Goal: Transaction & Acquisition: Purchase product/service

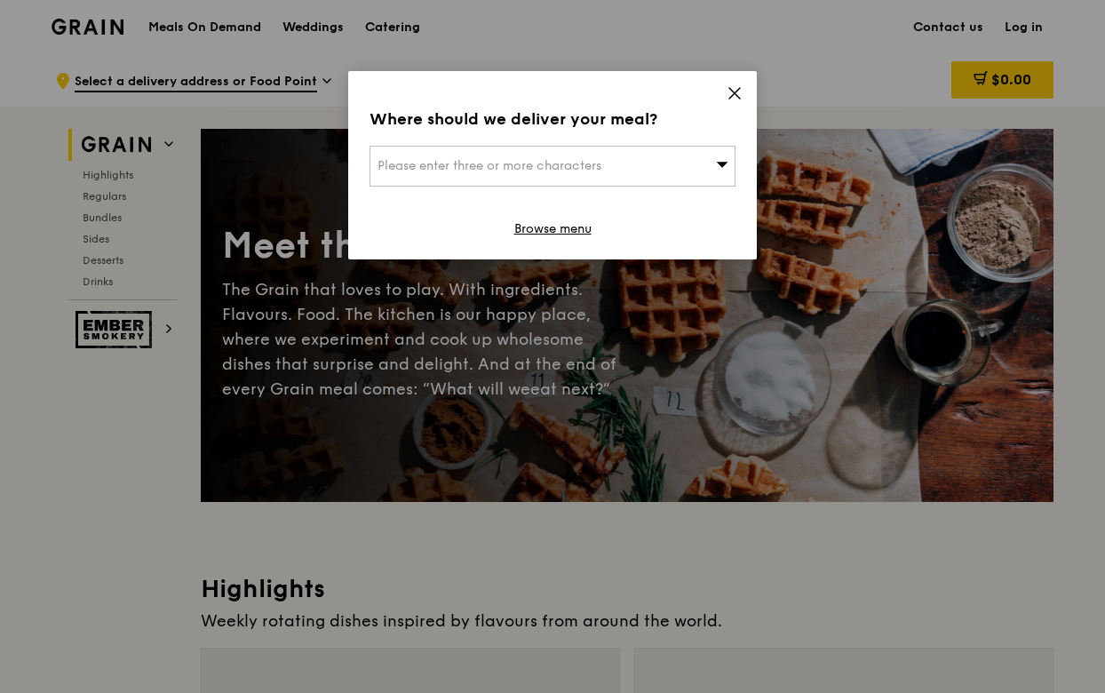
click at [730, 93] on icon at bounding box center [734, 93] width 16 height 16
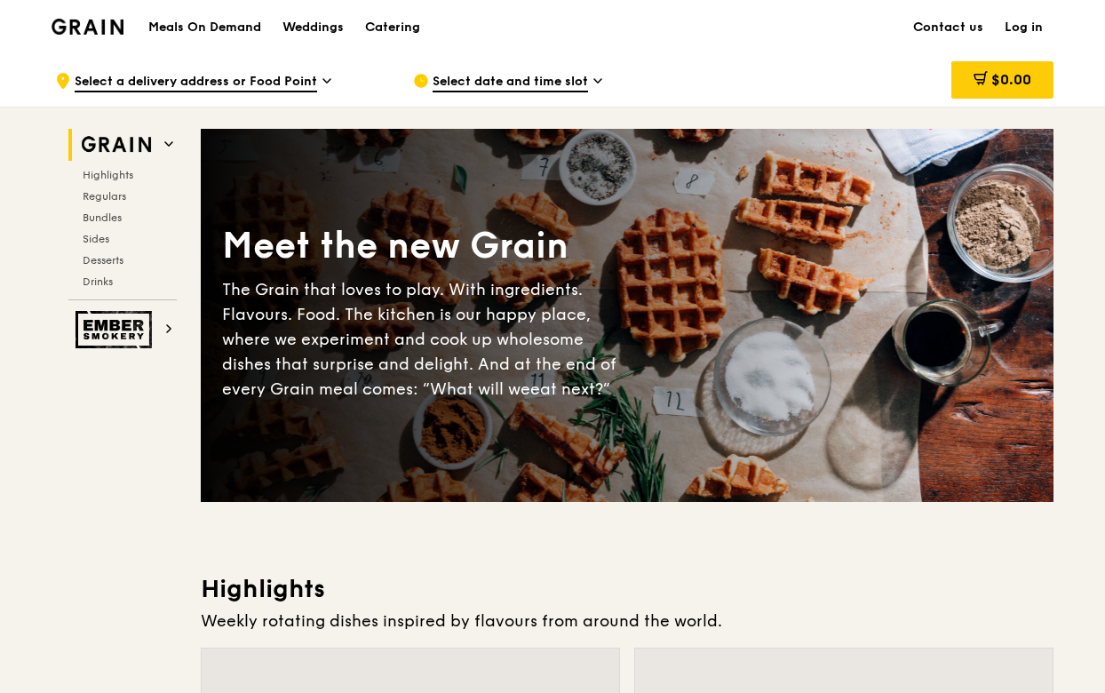
click at [290, 83] on span "Select a delivery address or Food Point" at bounding box center [196, 83] width 242 height 20
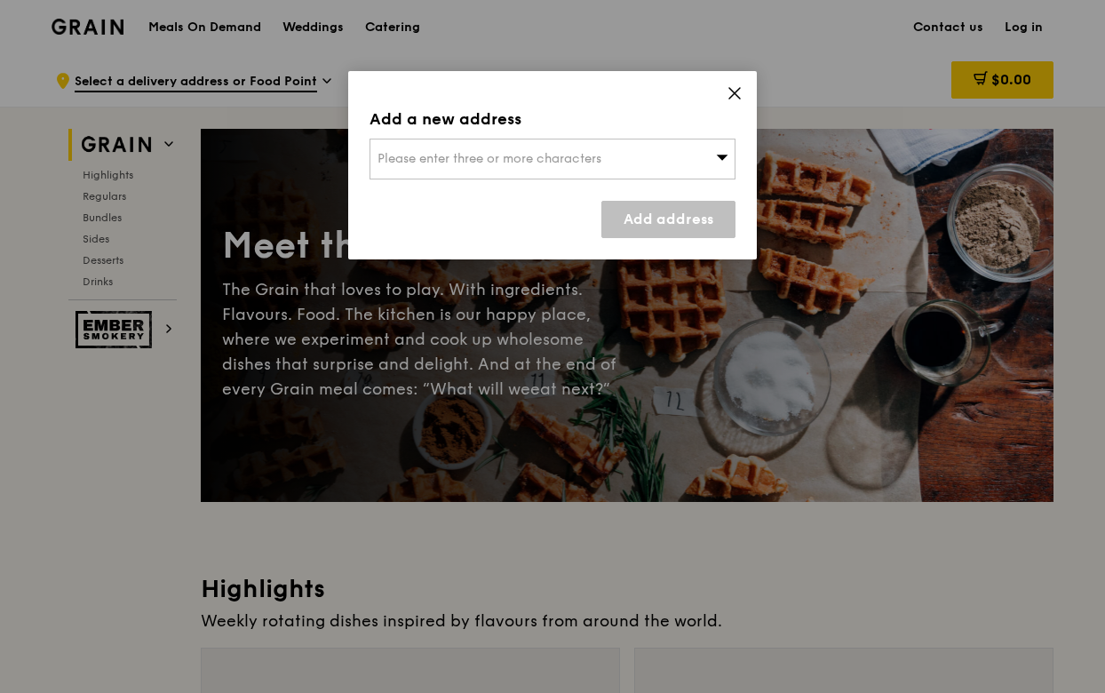
click at [407, 159] on span "Please enter three or more characters" at bounding box center [489, 158] width 224 height 15
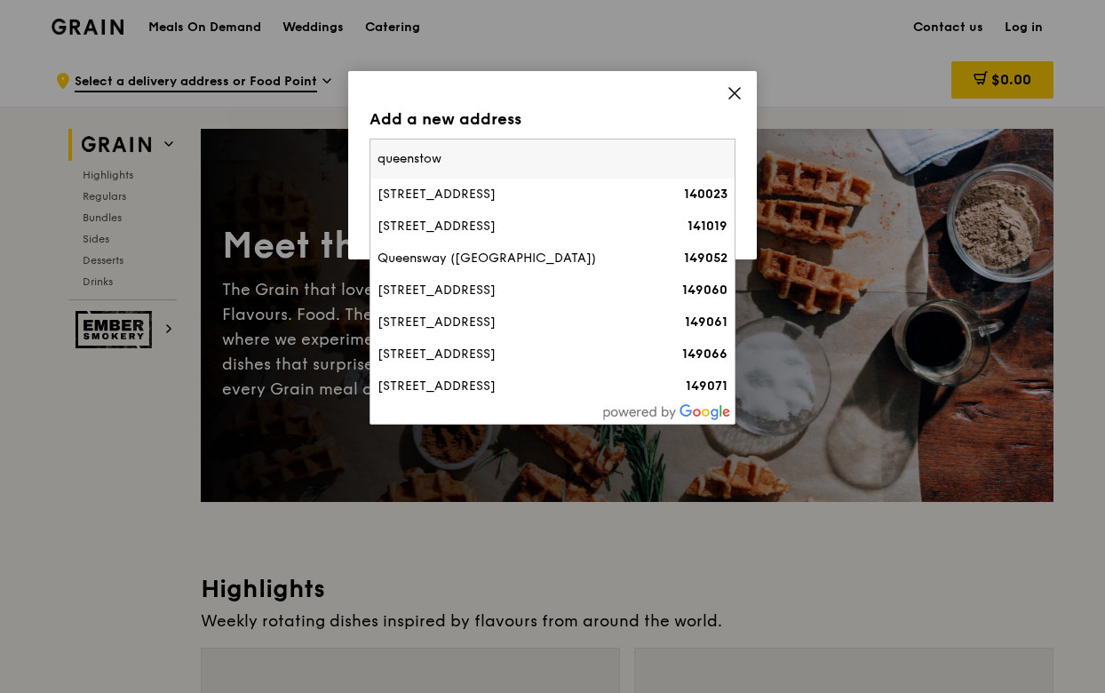
type input "queenstown"
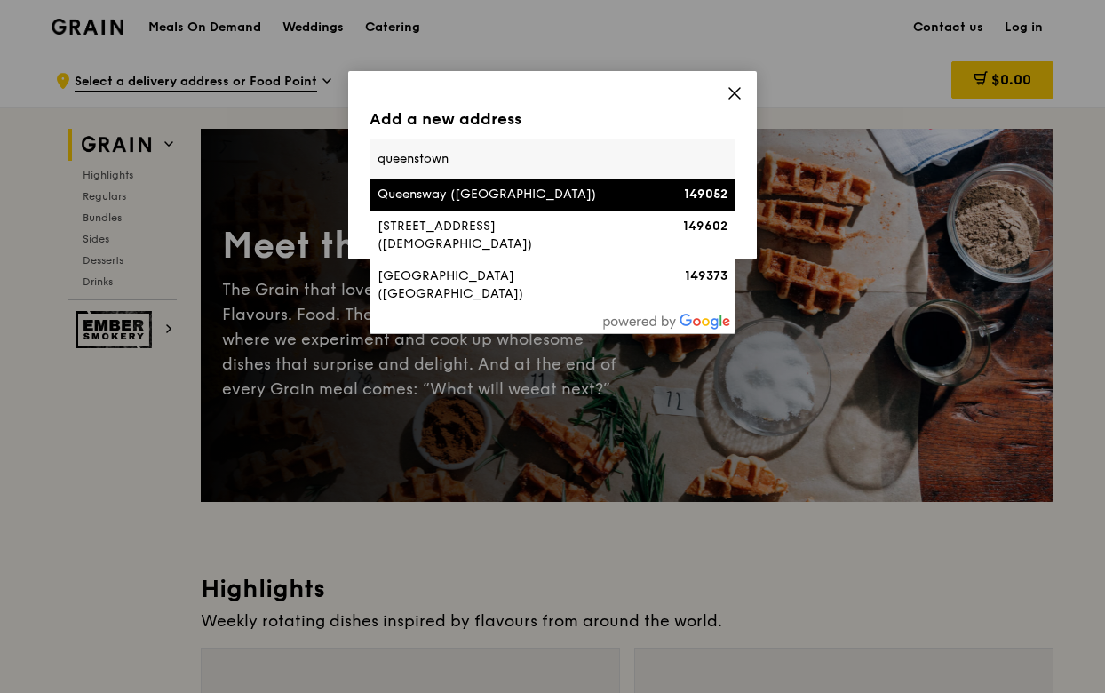
drag, startPoint x: 464, startPoint y: 163, endPoint x: 201, endPoint y: 143, distance: 263.6
click at [202, 143] on div "Add a new address Please enter three or more characters [GEOGRAPHIC_DATA] ([GEO…" at bounding box center [552, 346] width 1105 height 693
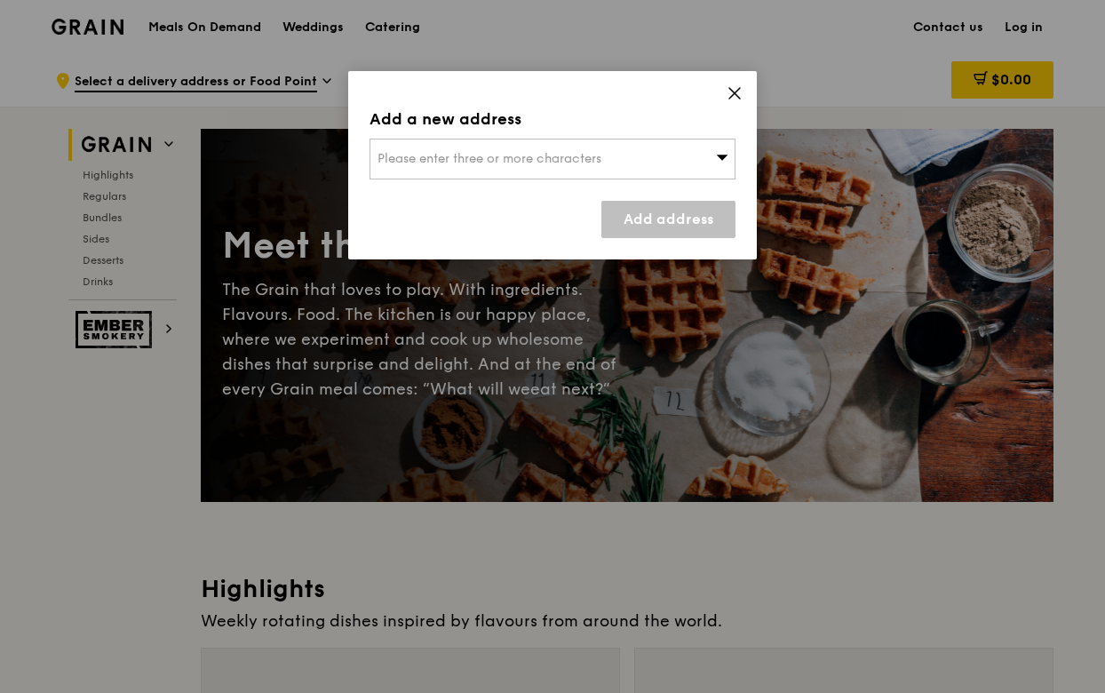
click at [426, 154] on span "Please enter three or more characters" at bounding box center [489, 158] width 224 height 15
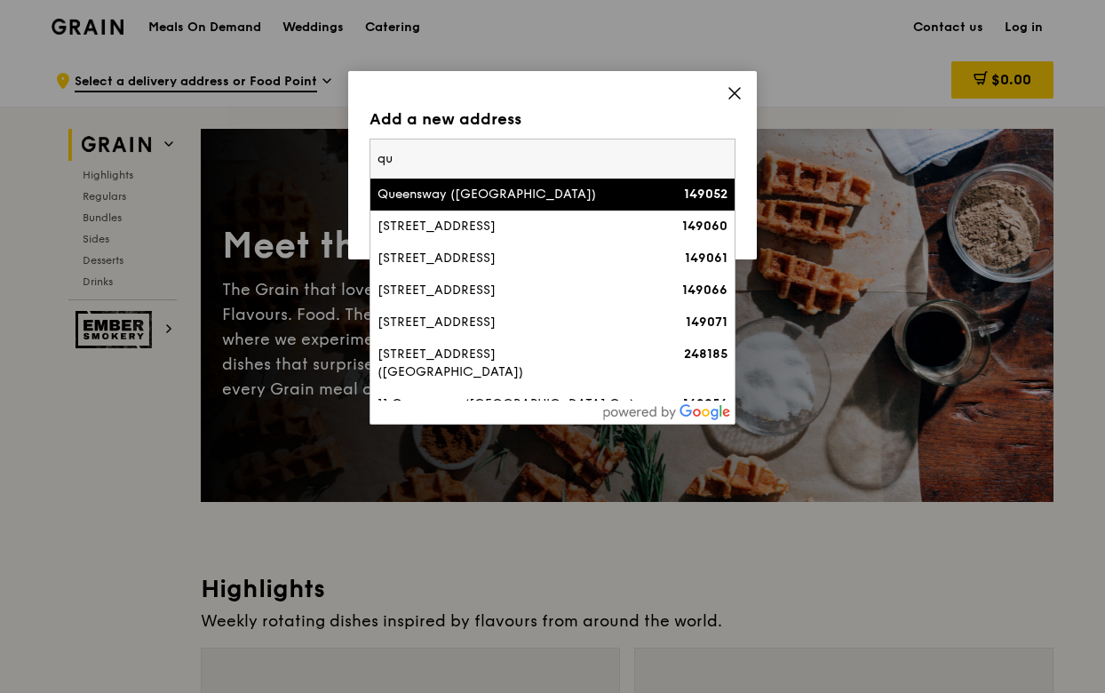
type input "q"
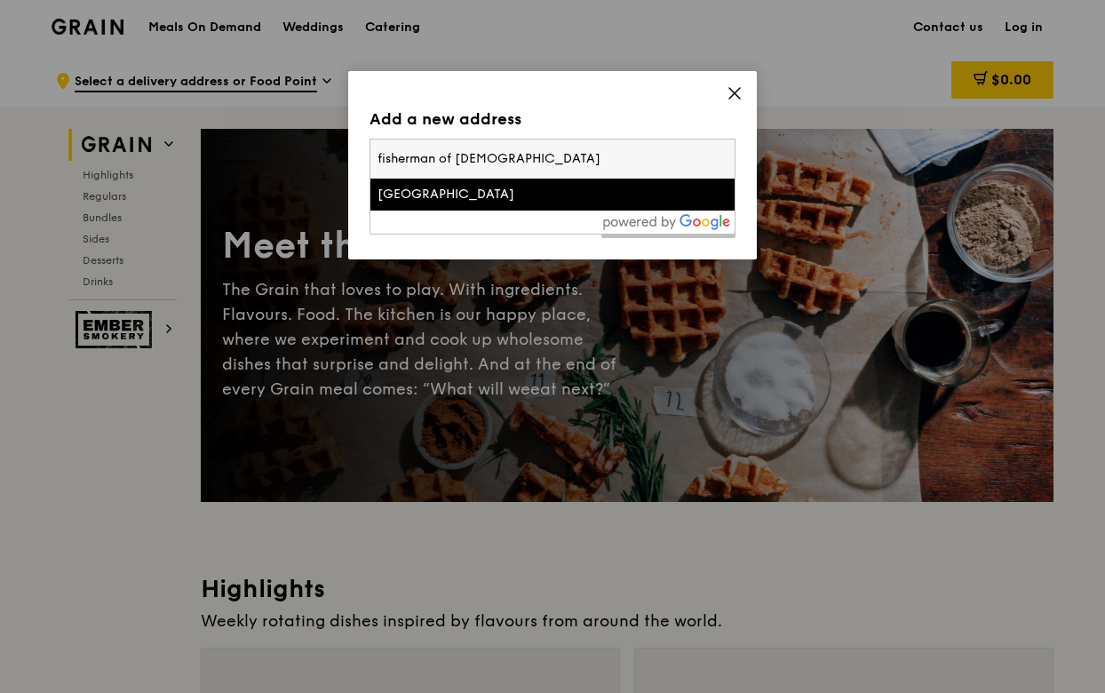
type input "fisherman of [DEMOGRAPHIC_DATA]"
click at [735, 88] on icon at bounding box center [734, 93] width 16 height 16
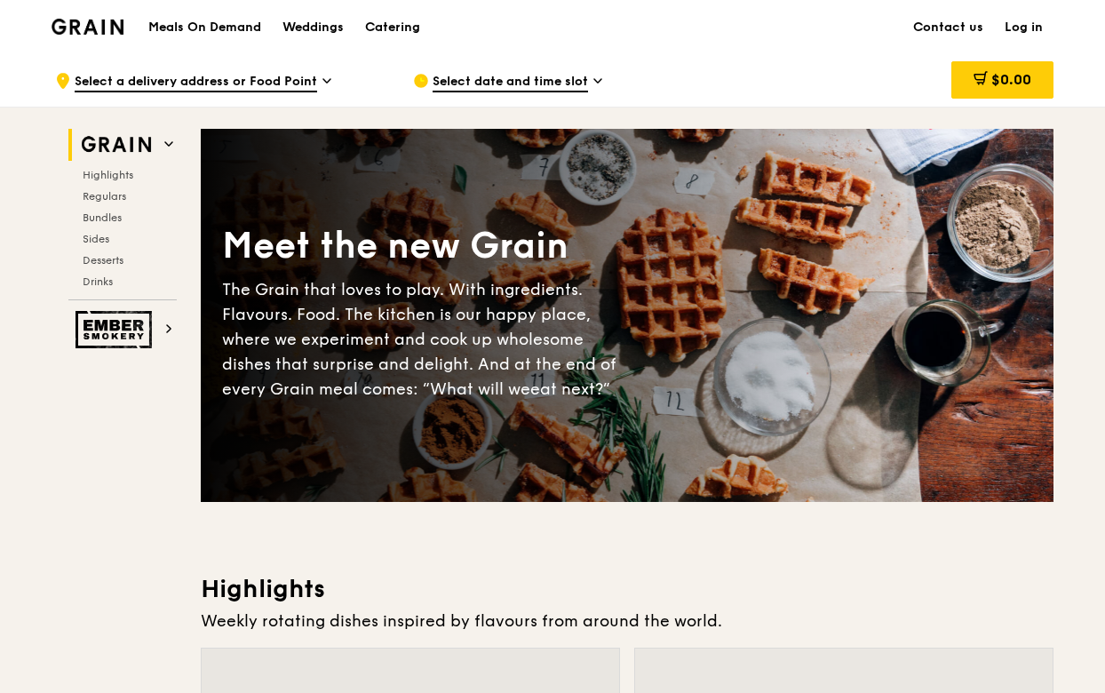
click at [159, 79] on span "Select a delivery address or Food Point" at bounding box center [196, 83] width 242 height 20
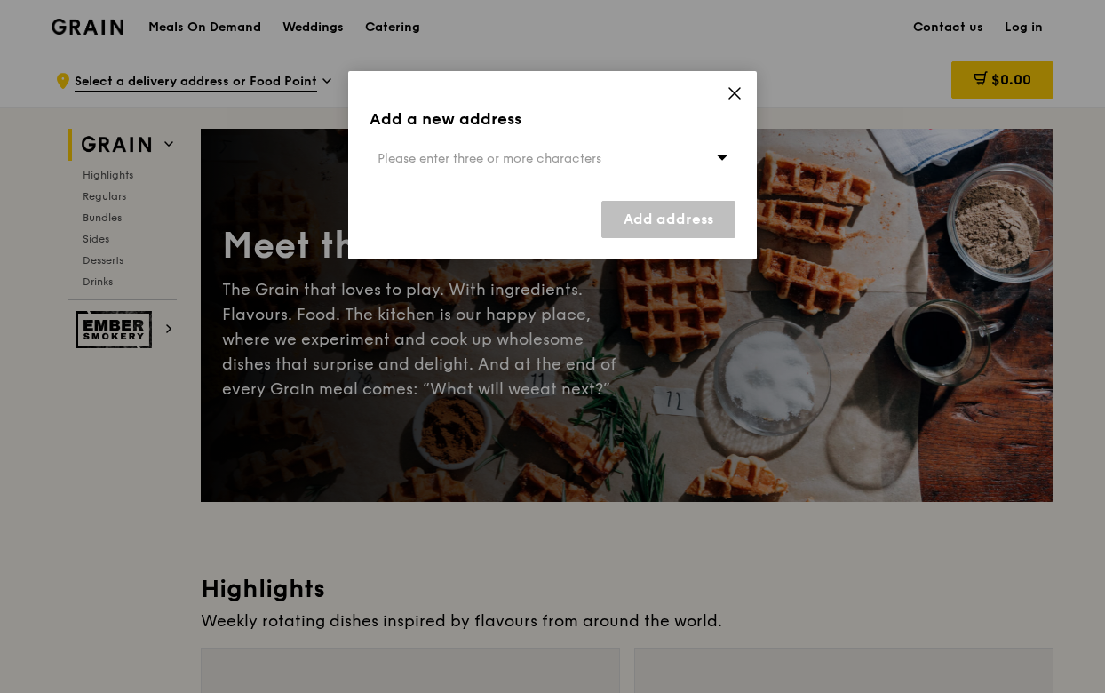
click at [522, 161] on span "Please enter three or more characters" at bounding box center [489, 158] width 224 height 15
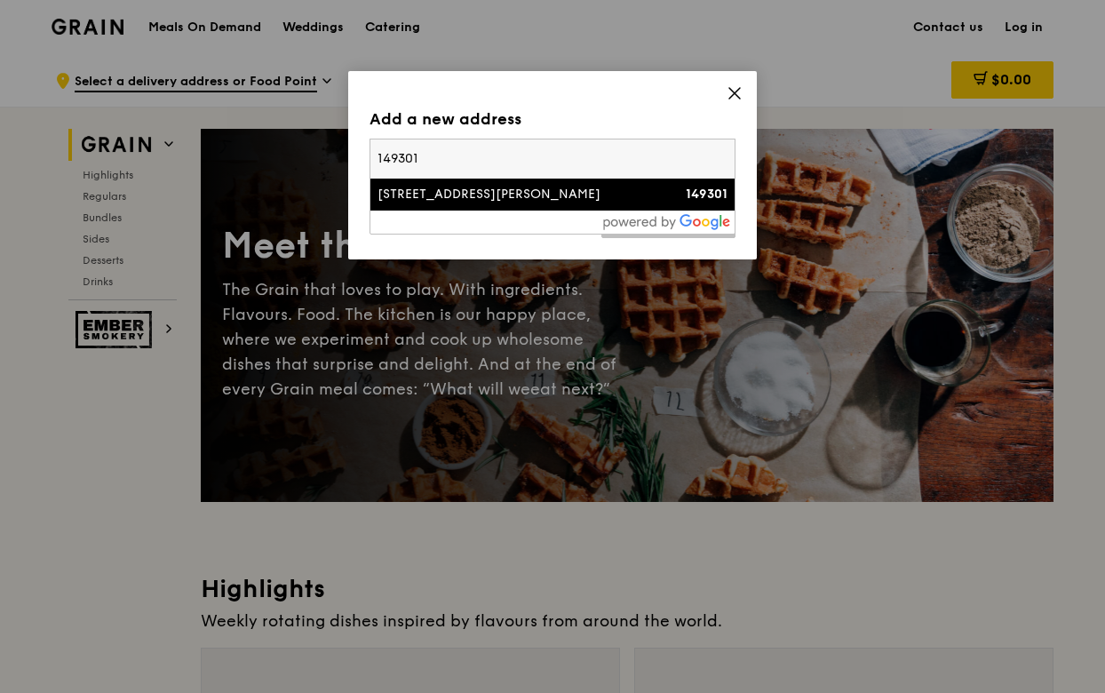
type input "149301"
click at [496, 208] on li "[STREET_ADDRESS][PERSON_NAME] 149301" at bounding box center [552, 195] width 364 height 32
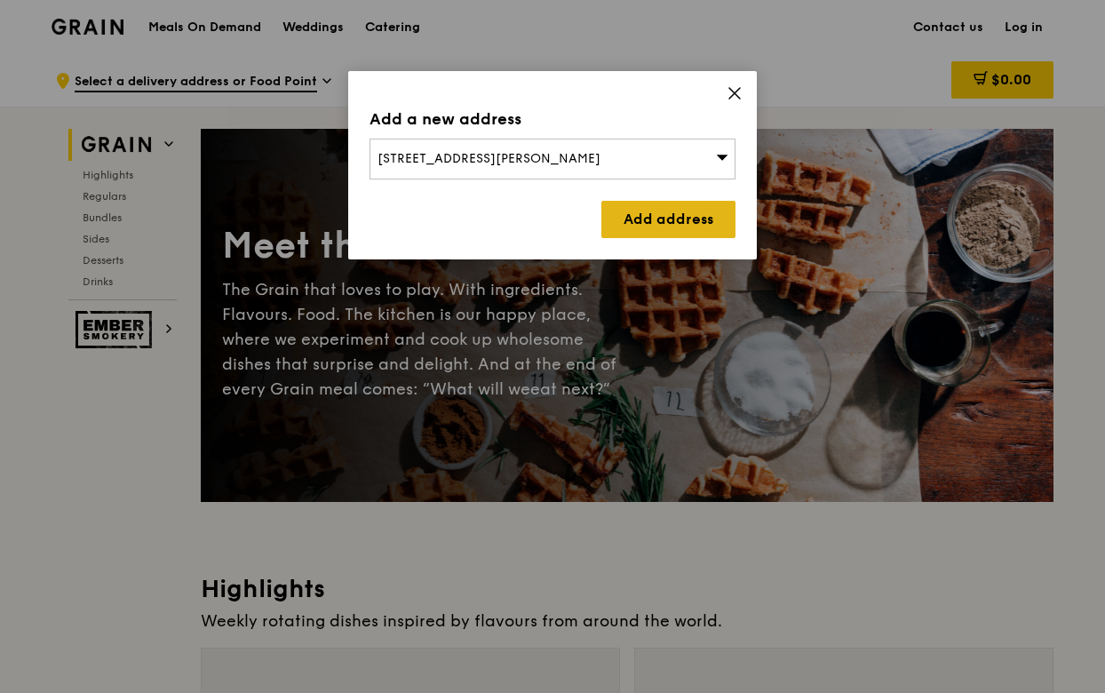
click at [656, 206] on link "Add address" at bounding box center [668, 219] width 134 height 37
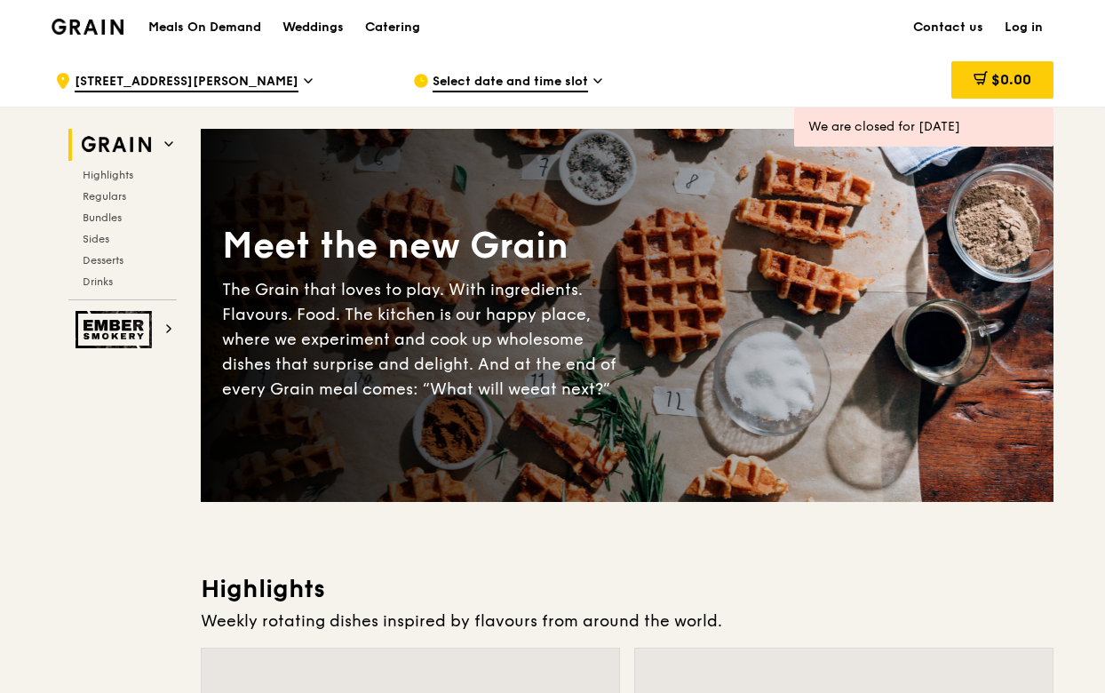
click at [488, 88] on span "Select date and time slot" at bounding box center [510, 83] width 155 height 20
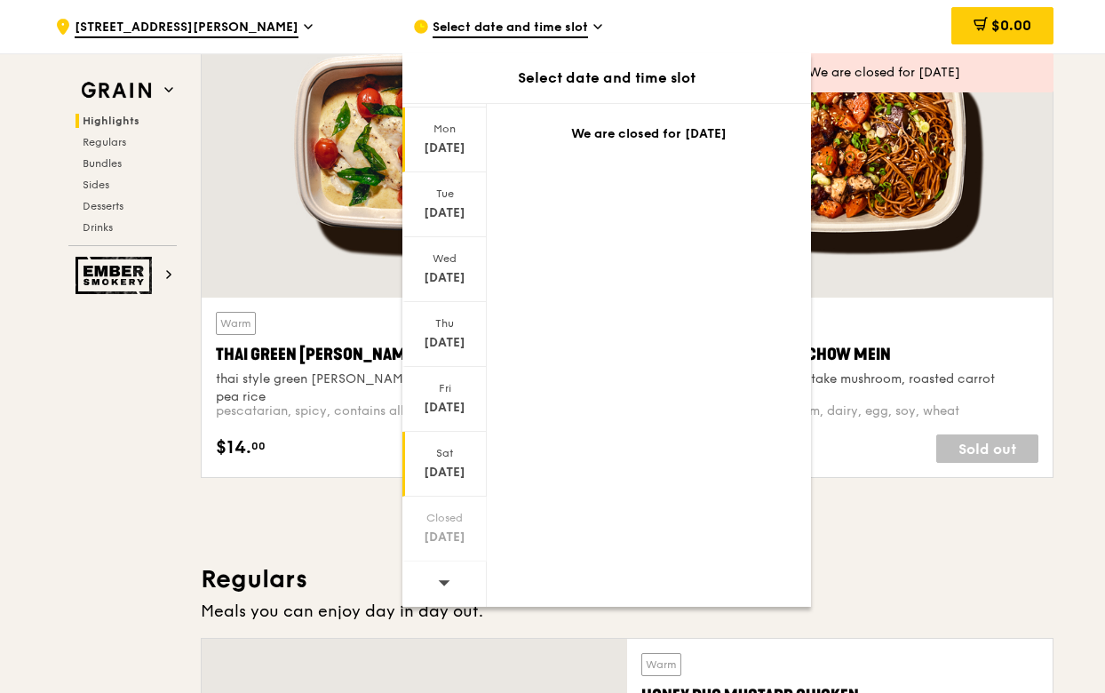
scroll to position [757, 0]
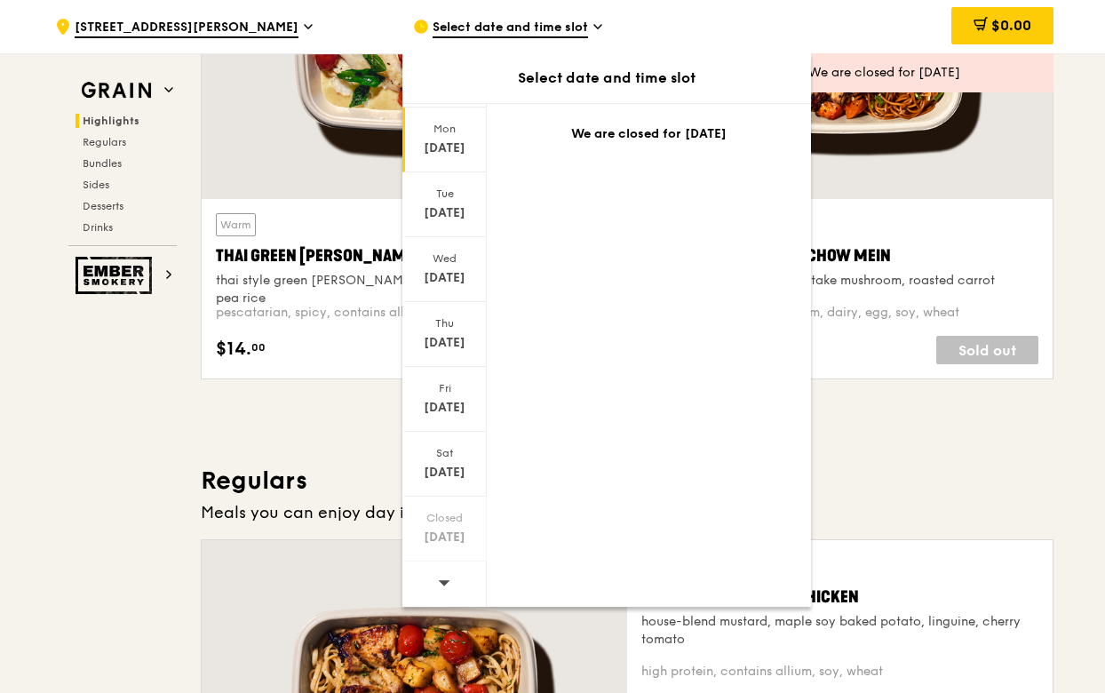
click at [442, 582] on icon at bounding box center [445, 582] width 12 height 5
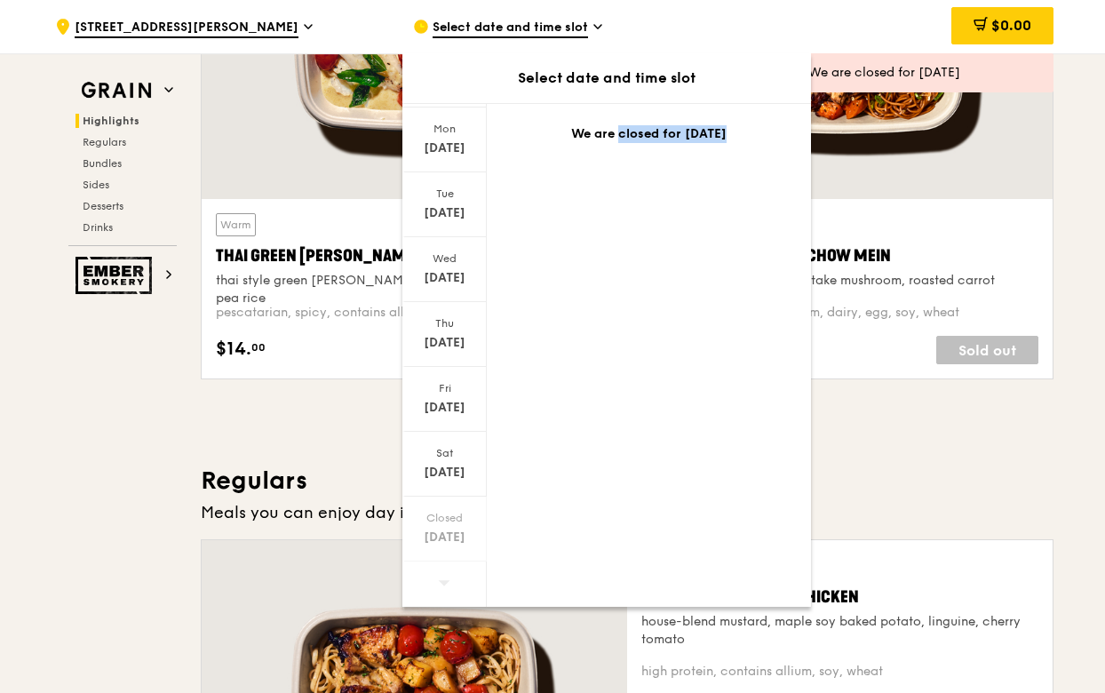
click at [442, 582] on icon at bounding box center [445, 582] width 12 height 5
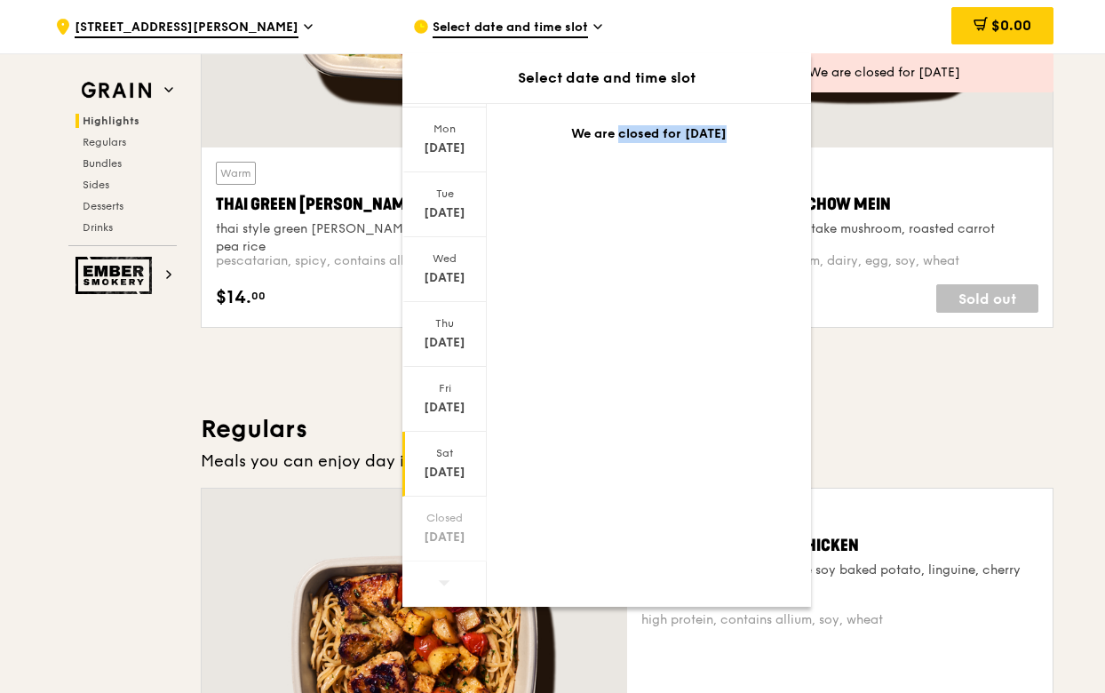
scroll to position [809, 0]
click at [436, 468] on div "[DATE]" at bounding box center [444, 473] width 79 height 18
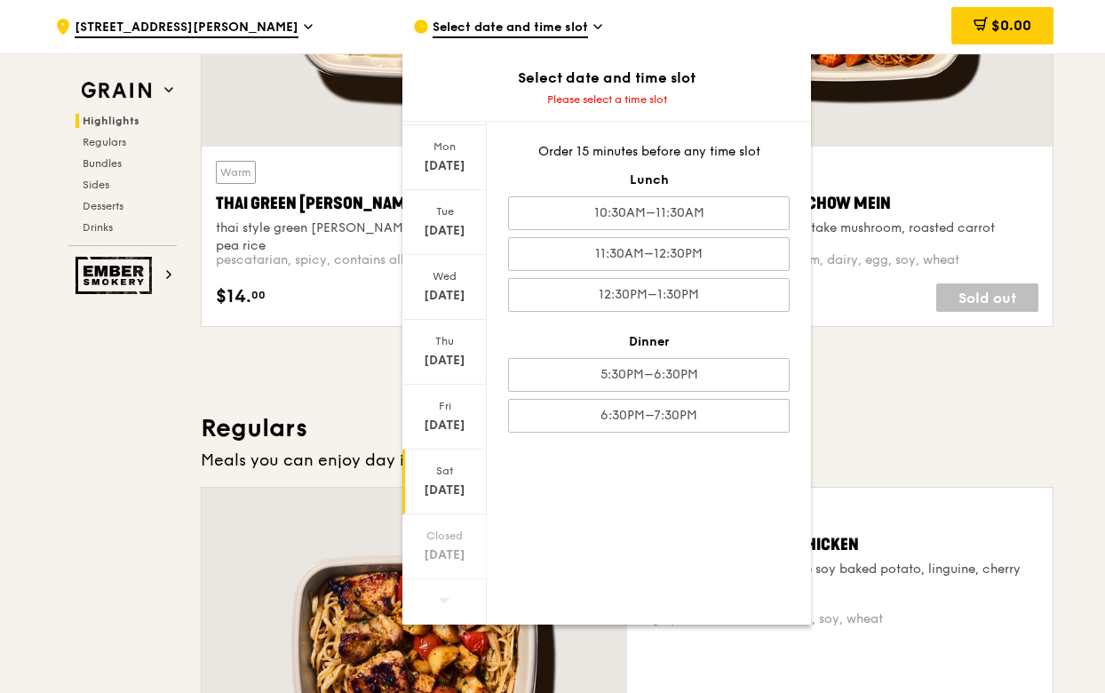
click at [208, 425] on h3 "Regulars" at bounding box center [627, 428] width 853 height 32
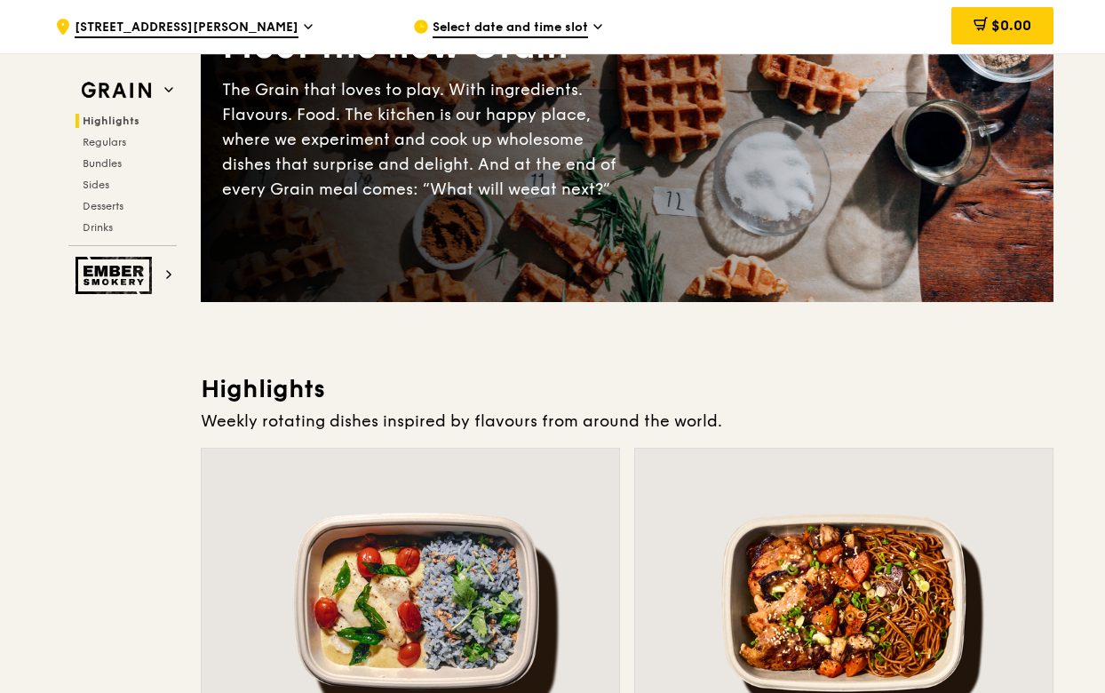
scroll to position [191, 0]
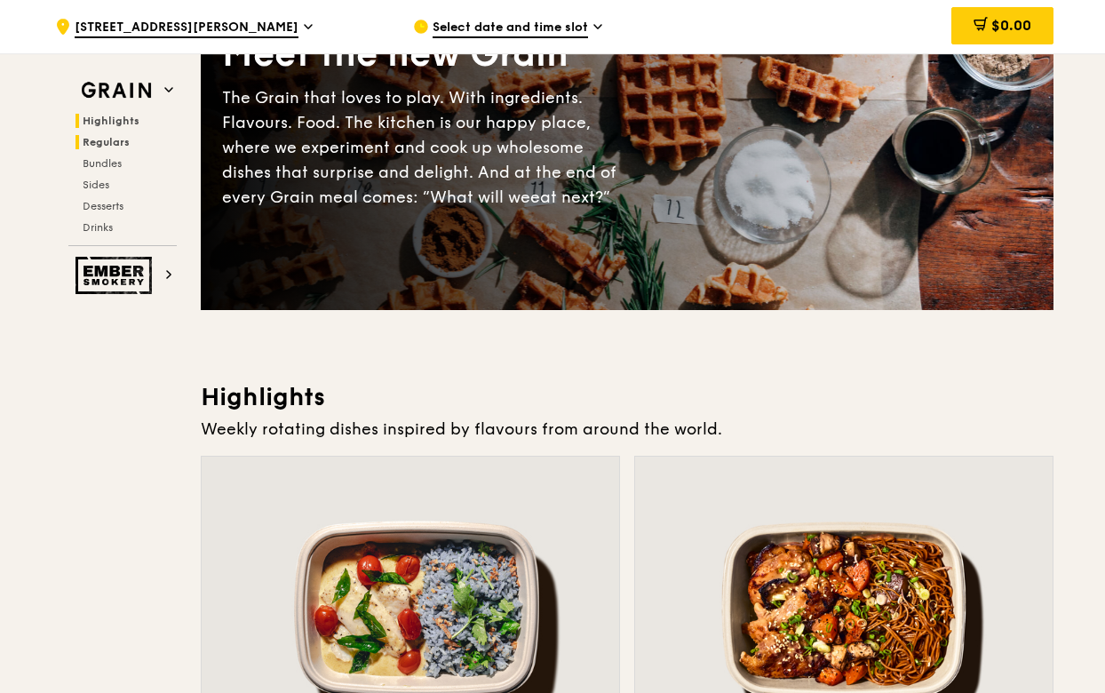
click at [118, 147] on span "Regulars" at bounding box center [106, 142] width 47 height 12
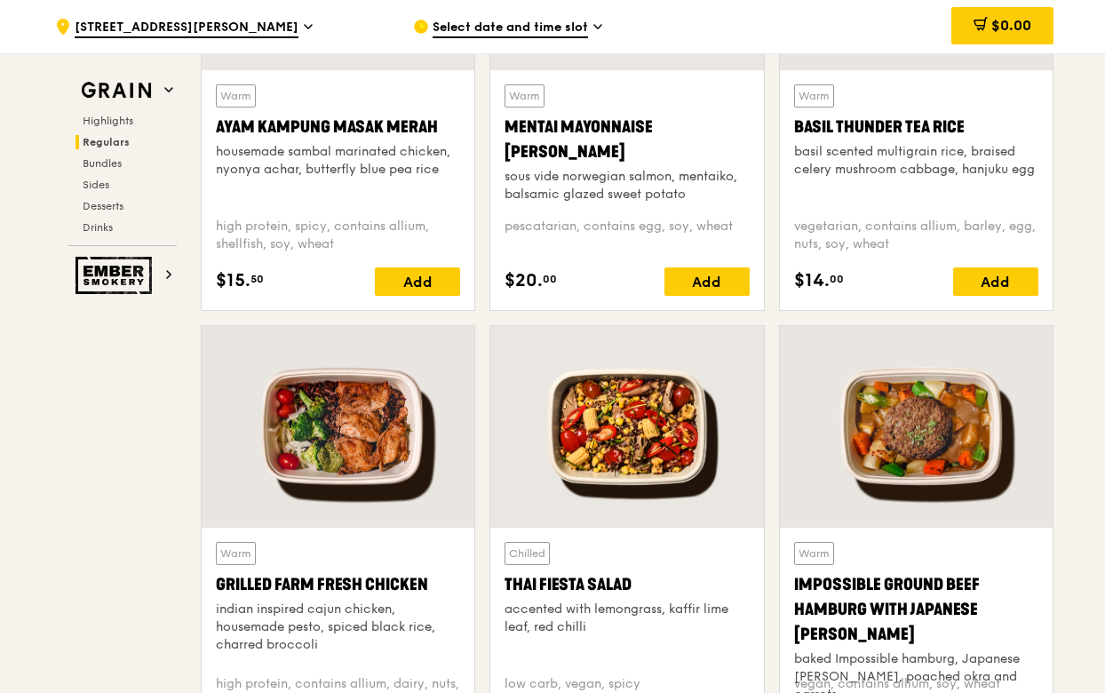
scroll to position [1870, 0]
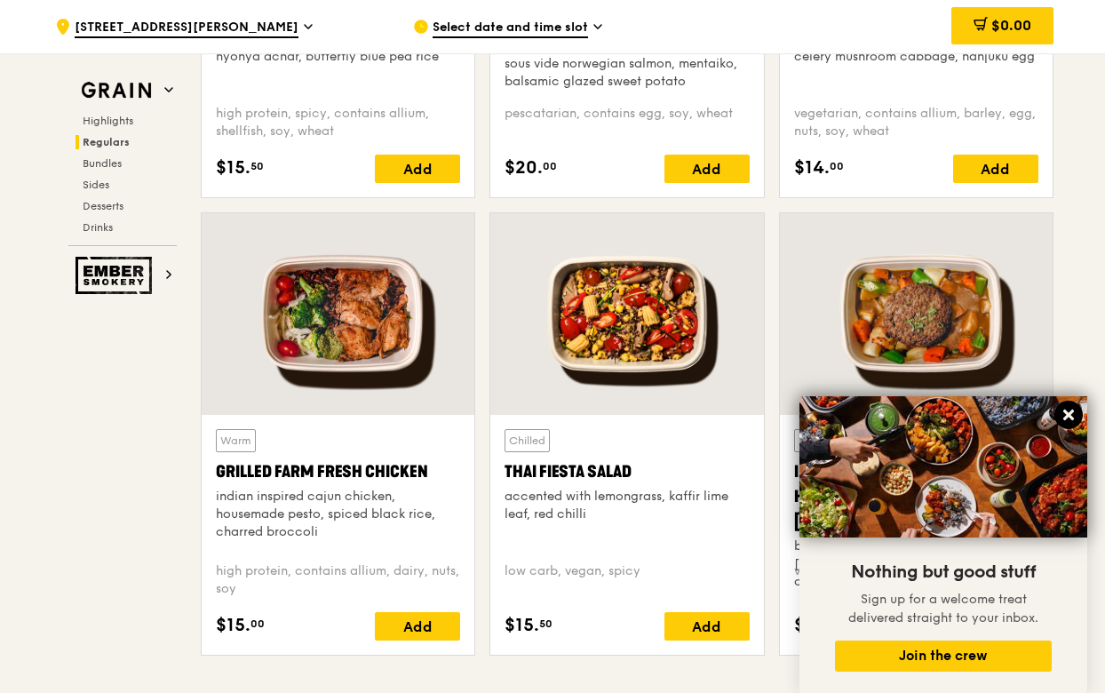
click at [1064, 419] on icon at bounding box center [1068, 414] width 11 height 11
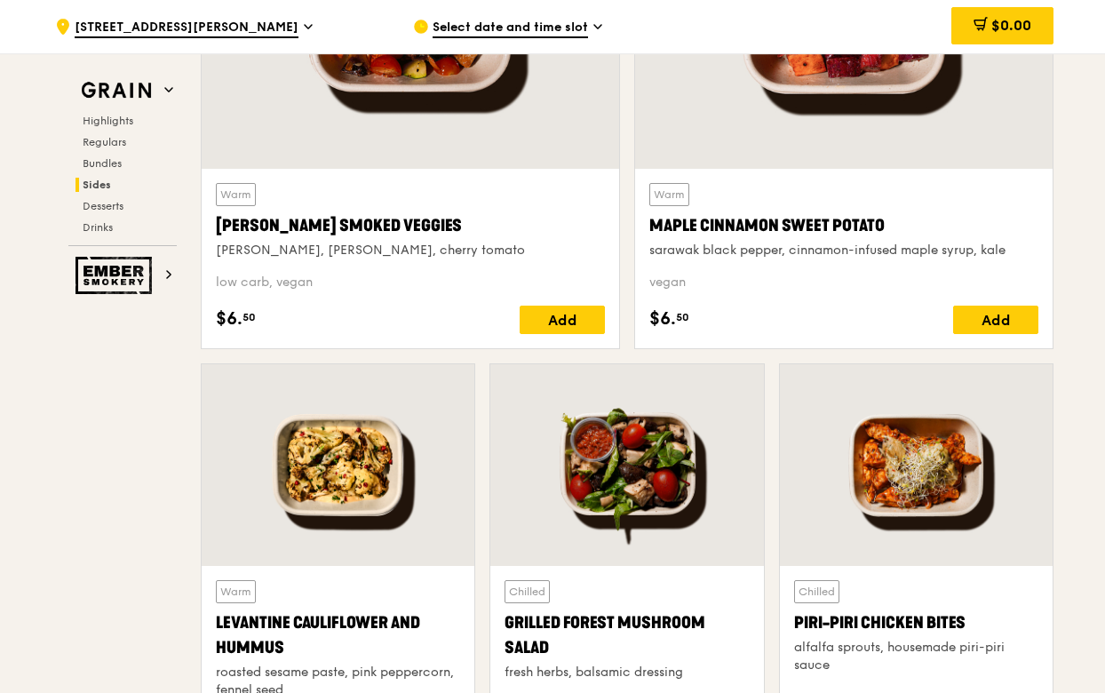
scroll to position [4556, 0]
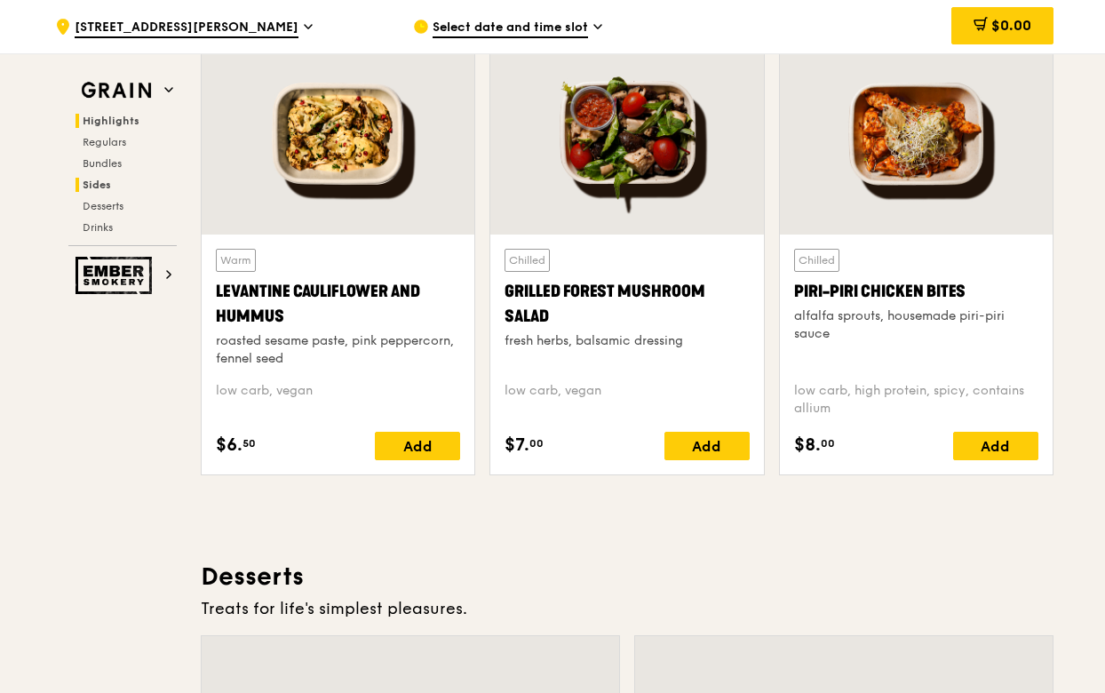
click at [104, 122] on span "Highlights" at bounding box center [111, 121] width 57 height 12
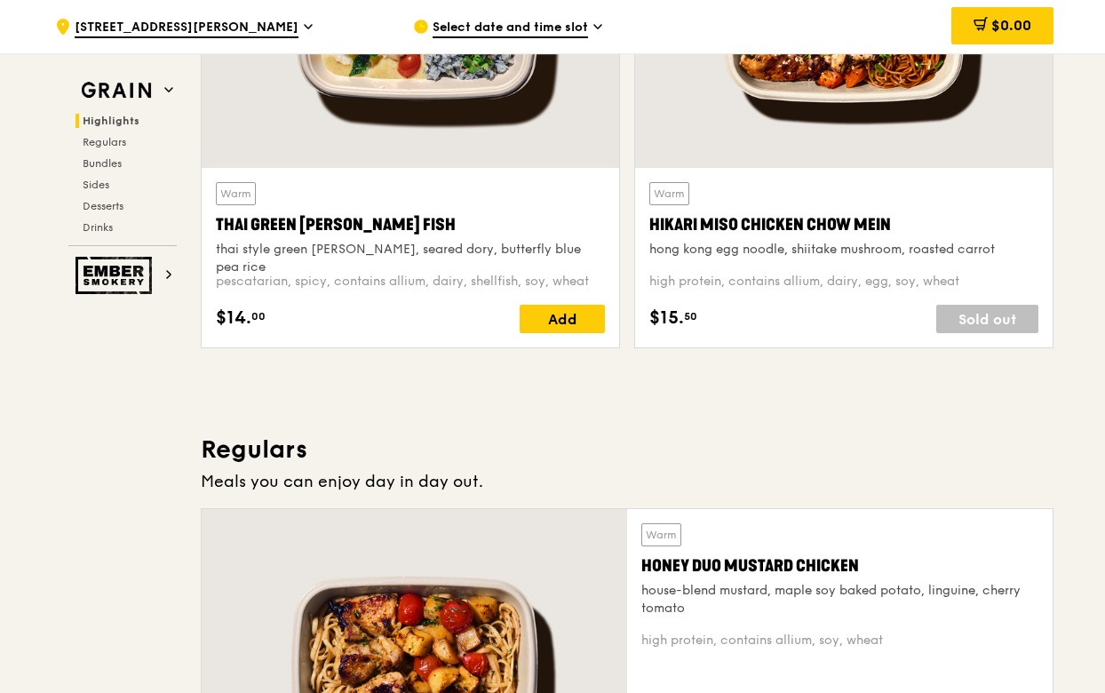
scroll to position [501, 0]
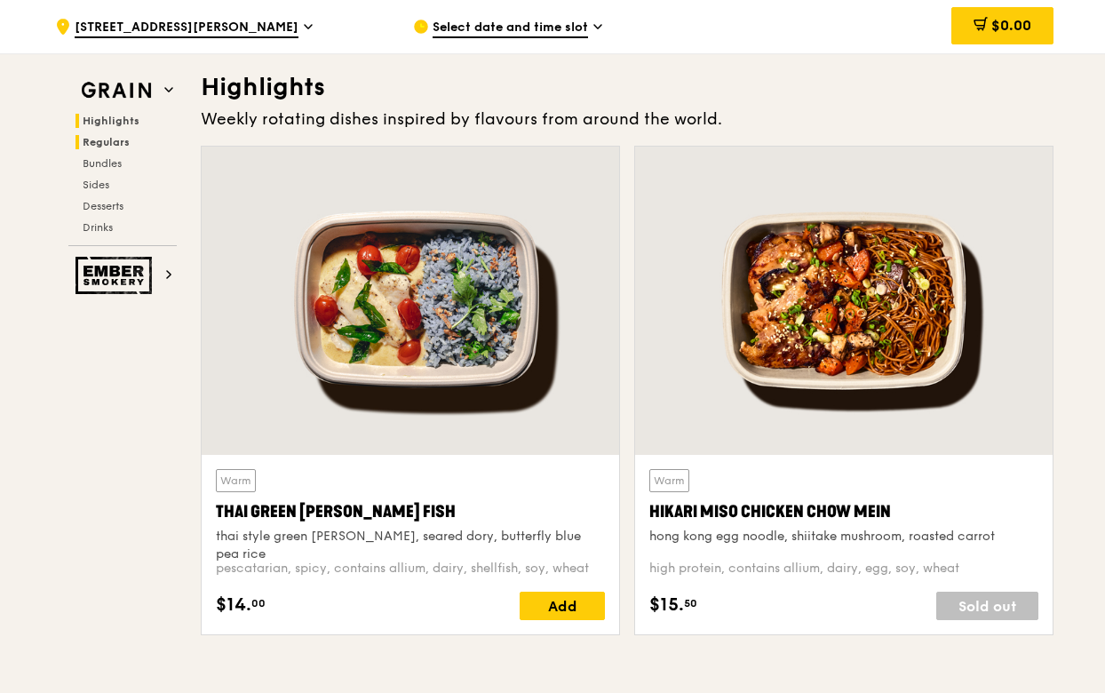
click at [100, 141] on span "Regulars" at bounding box center [106, 142] width 47 height 12
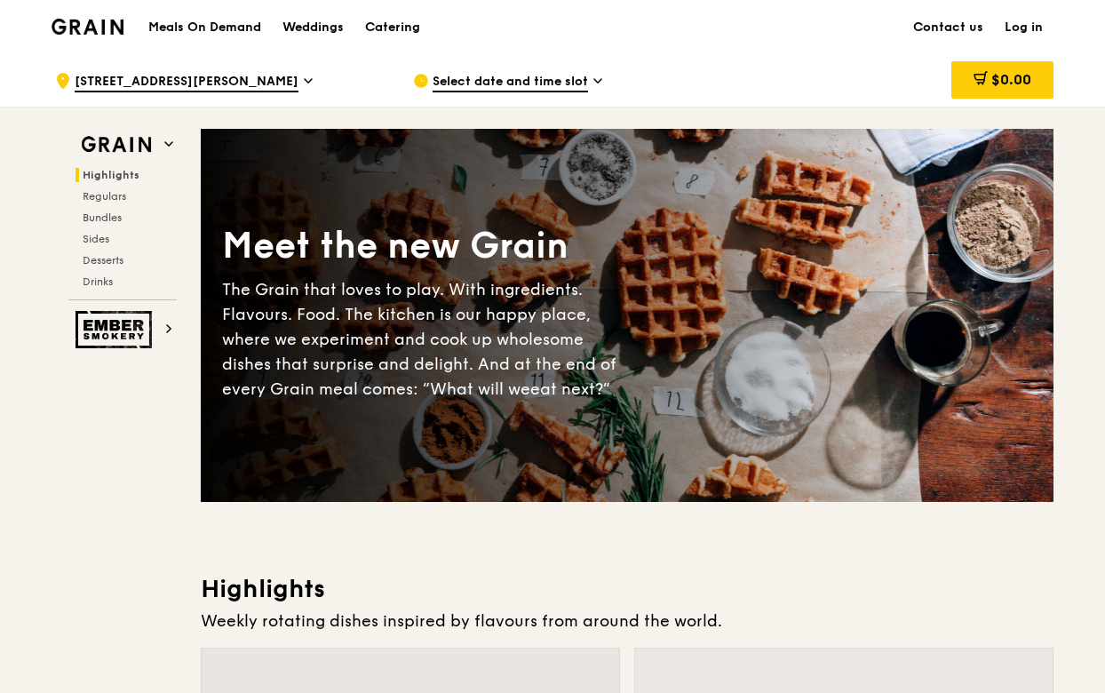
scroll to position [0, 0]
click at [395, 20] on div "Catering" at bounding box center [392, 27] width 55 height 53
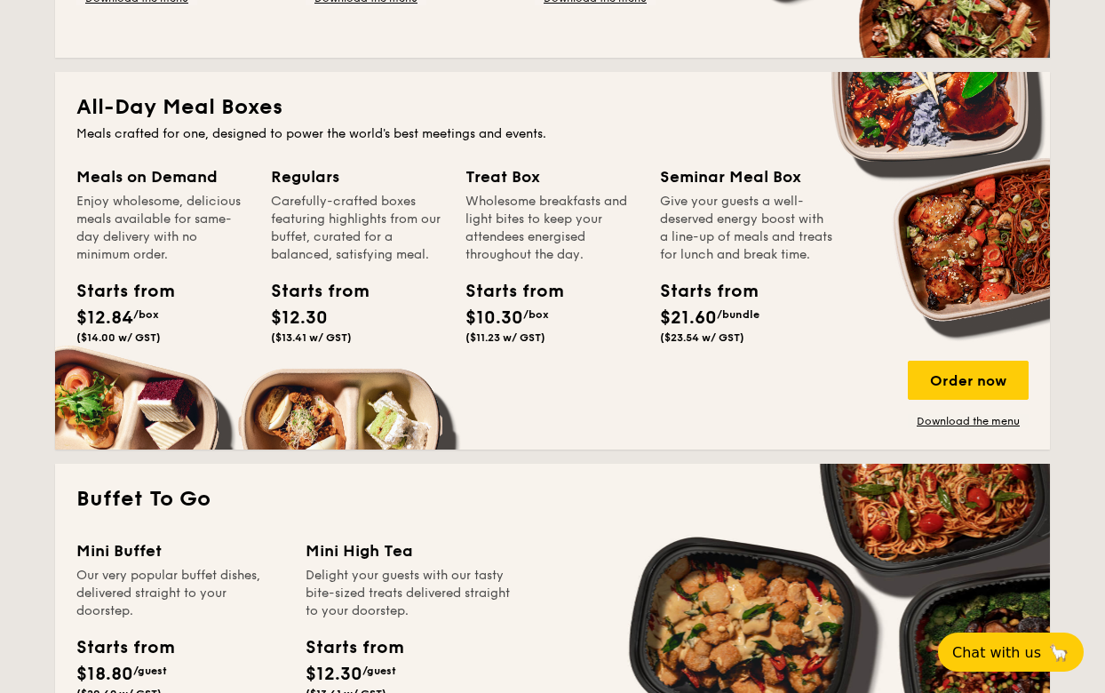
scroll to position [1160, 0]
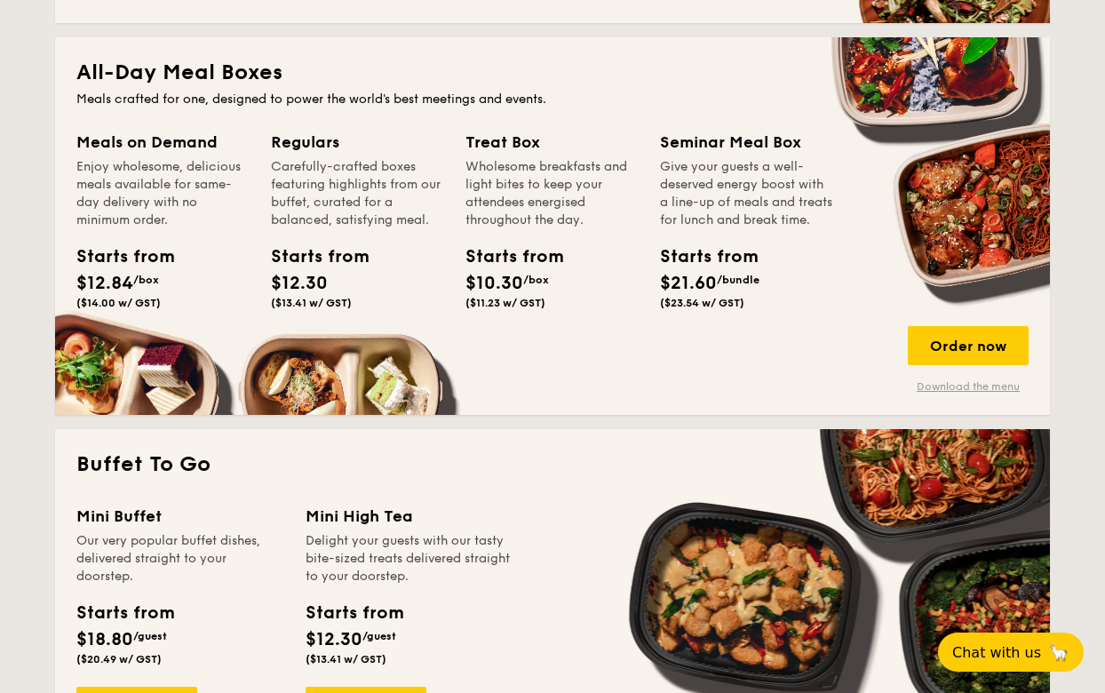
click at [973, 386] on link "Download the menu" at bounding box center [968, 386] width 121 height 14
